Goal: Complete application form: Complete application form

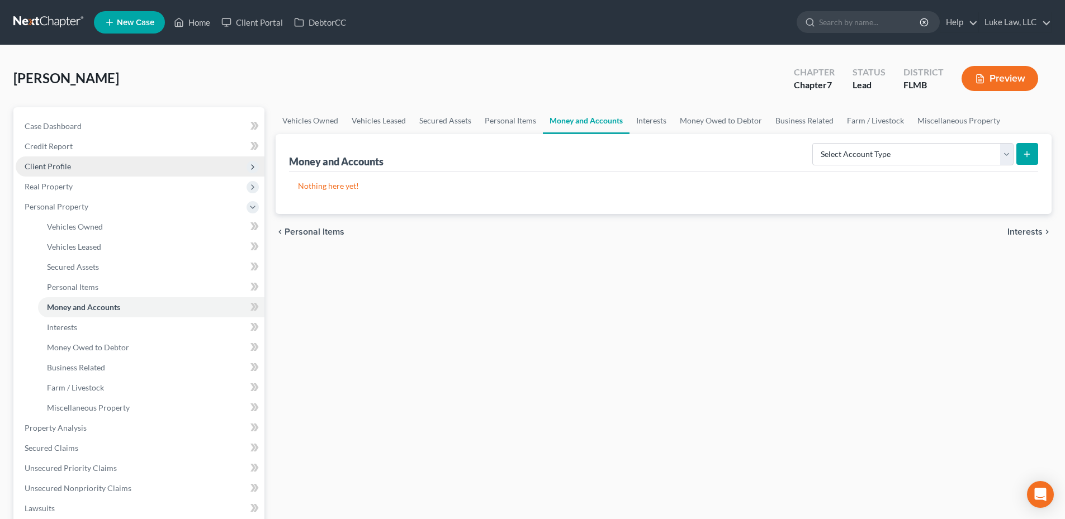
click at [64, 165] on span "Client Profile" at bounding box center [48, 167] width 46 height 10
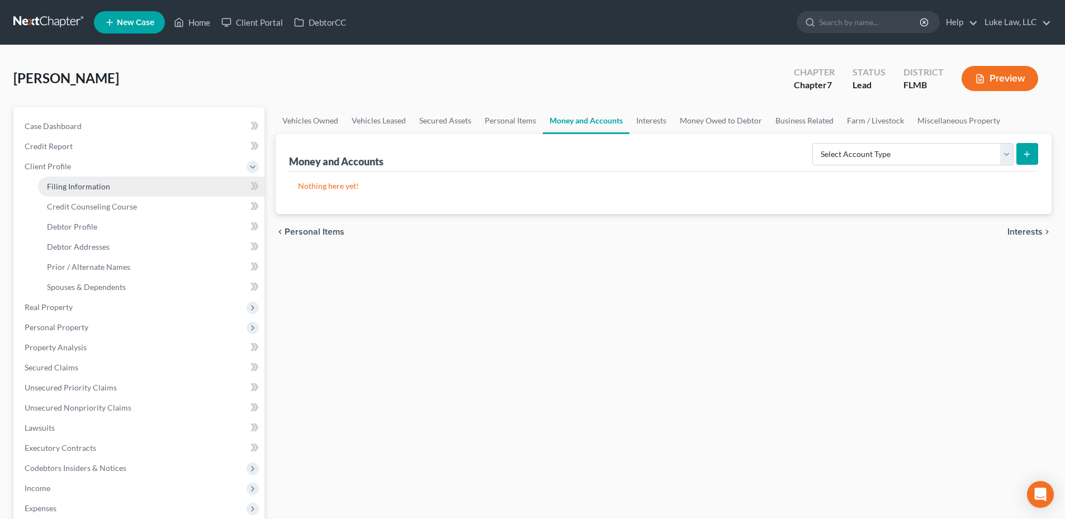
click at [73, 183] on span "Filing Information" at bounding box center [78, 187] width 63 height 10
select select "1"
select select "0"
select select "15"
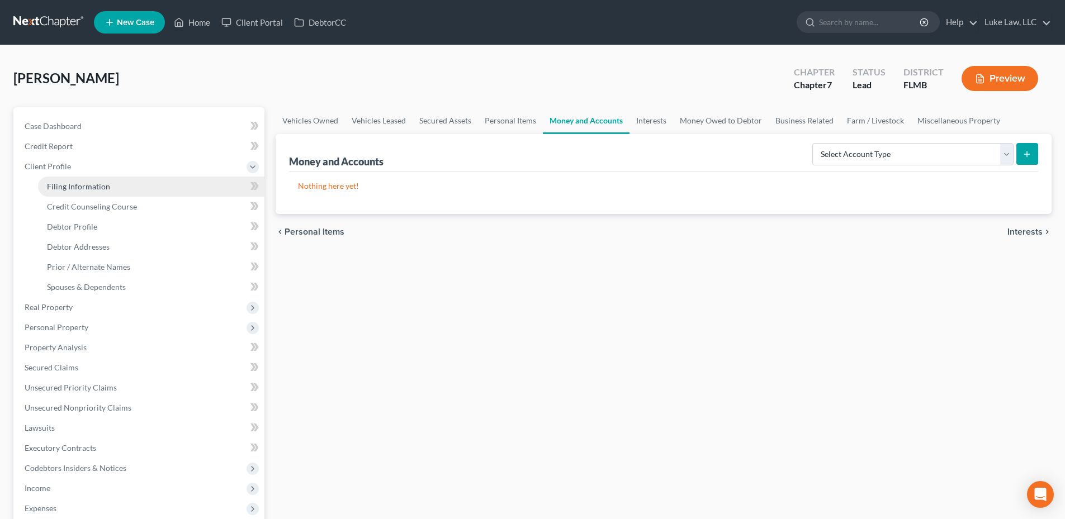
select select "0"
select select "9"
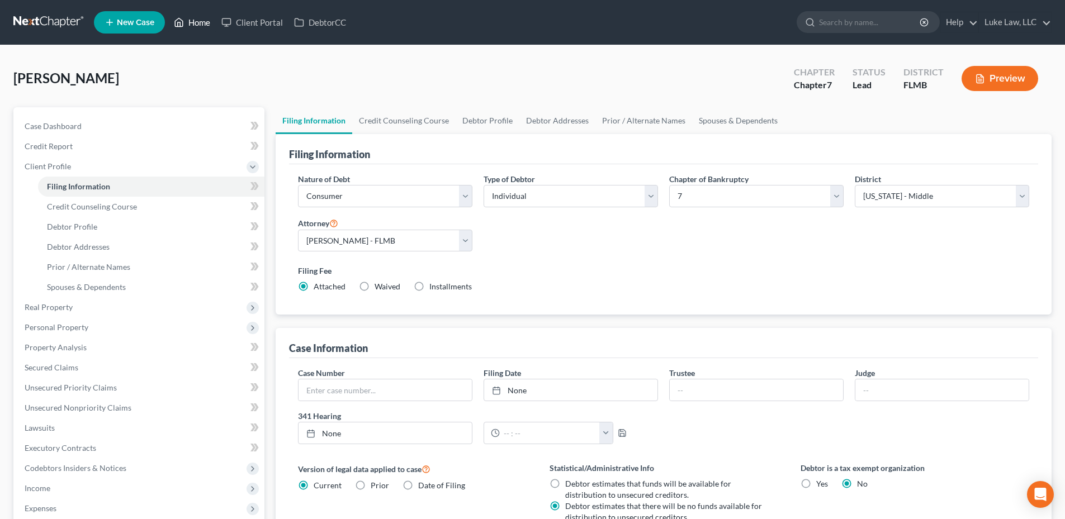
click at [197, 23] on link "Home" at bounding box center [192, 22] width 48 height 20
